Goal: Transaction & Acquisition: Subscribe to service/newsletter

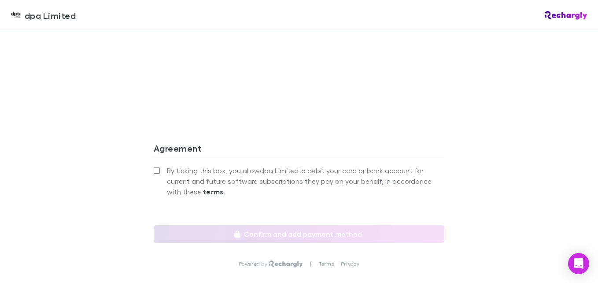
scroll to position [793, 0]
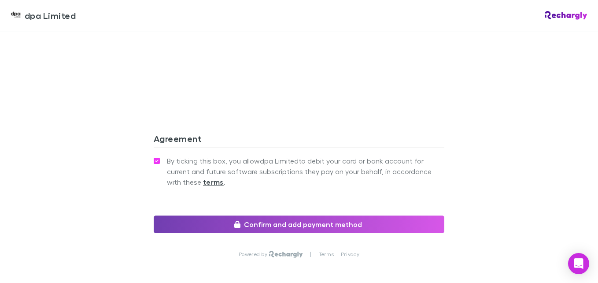
click at [267, 221] on button "Confirm and add payment method" at bounding box center [299, 224] width 291 height 18
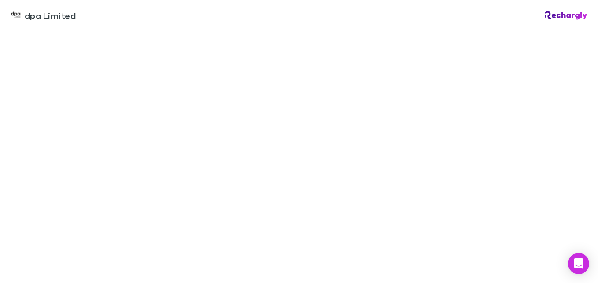
scroll to position [176, 0]
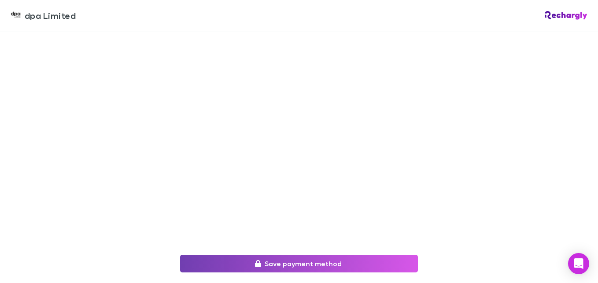
click at [229, 260] on button "Save payment method" at bounding box center [299, 264] width 238 height 18
